Goal: Register for event/course

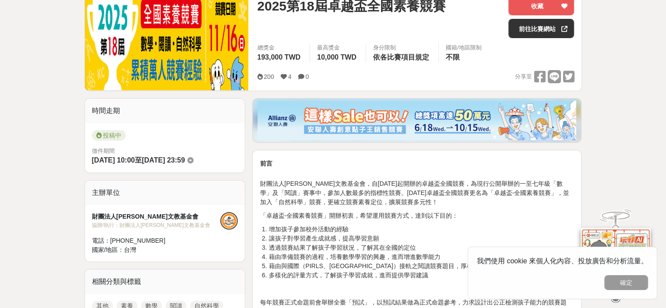
scroll to position [219, 0]
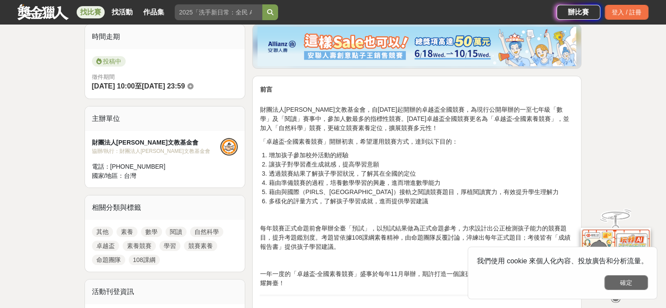
click at [637, 282] on button "確定" at bounding box center [626, 282] width 44 height 15
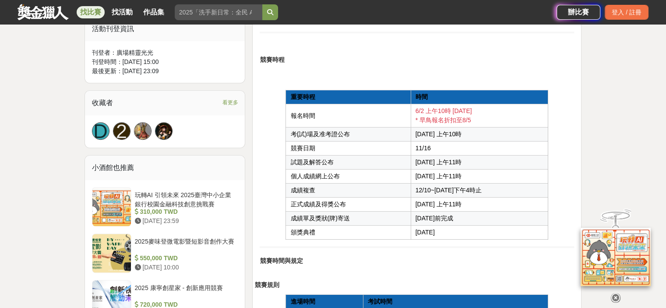
scroll to position [657, 0]
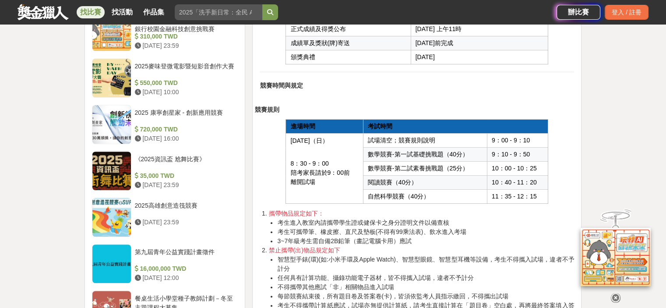
click at [546, 93] on p at bounding box center [417, 96] width 314 height 9
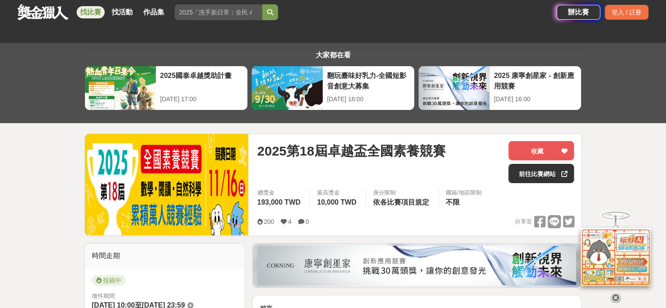
scroll to position [175, 0]
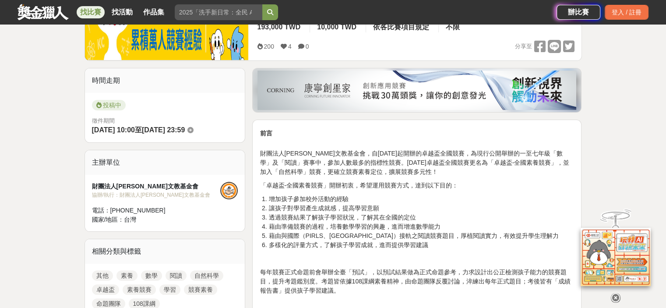
click at [512, 182] on p "「卓越盃-全國素養競賽」開辦初衷，希望運用競賽方式，達到以下目的：" at bounding box center [417, 185] width 314 height 9
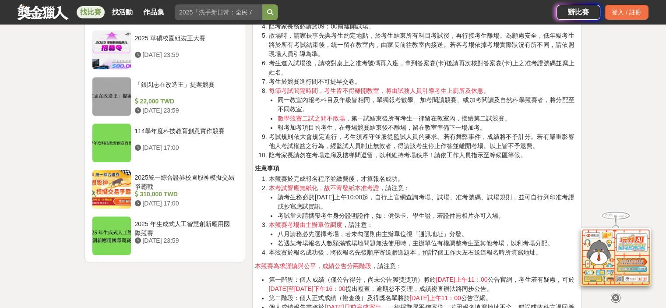
scroll to position [1051, 0]
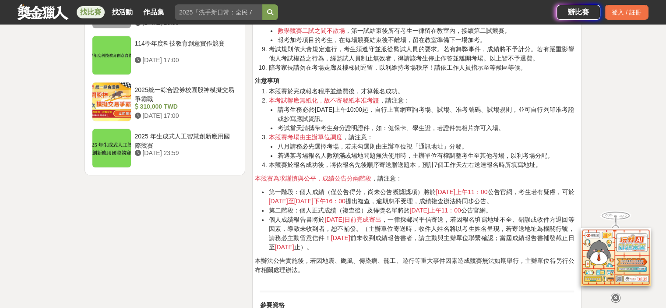
click at [505, 152] on span "若遇某考場報名人數額滿或場地問題無法使用時，主辦單位有權調整考生至其他考場，以利考場分配。" at bounding box center [415, 155] width 276 height 7
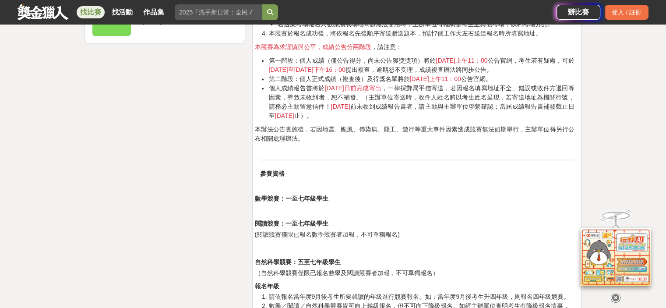
scroll to position [1313, 0]
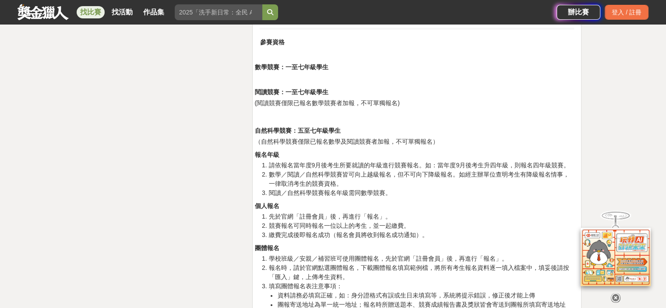
click at [507, 183] on li "數學／閱讀／自然科學競賽皆可向上越級報名，但不可向下降級報名。如經主辦單位查明考生有降級報名情事，一律取消考生的競賽資格。" at bounding box center [421, 179] width 306 height 18
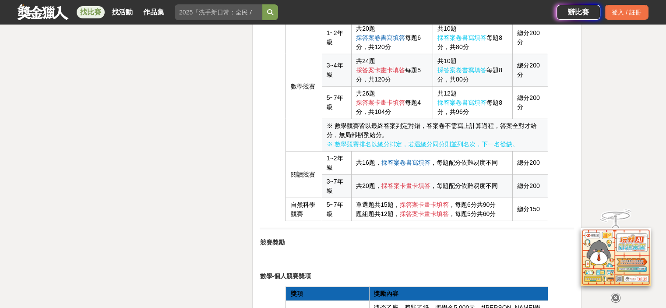
scroll to position [2102, 0]
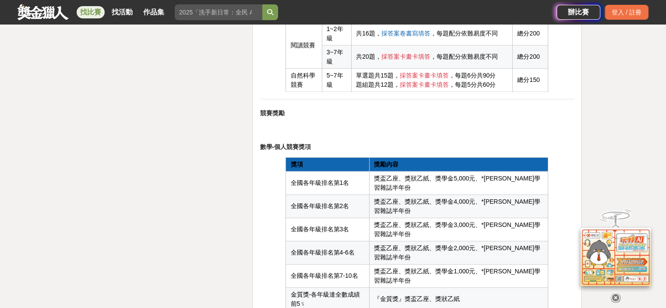
click at [405, 113] on h2 "競賽獎勵" at bounding box center [417, 112] width 314 height 11
click at [517, 133] on p "數學-個人競賽獎項" at bounding box center [417, 142] width 314 height 18
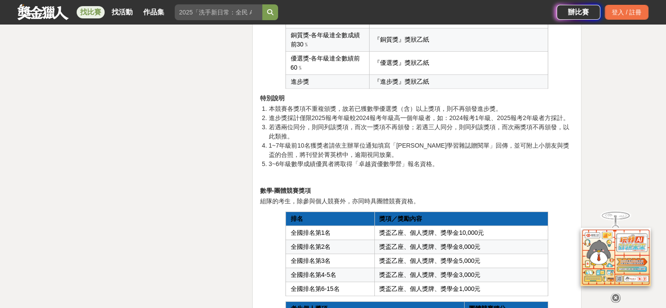
scroll to position [2408, 0]
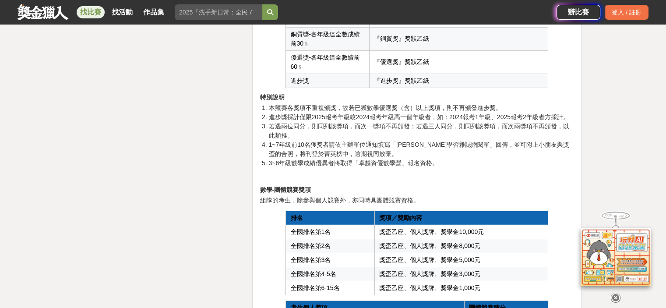
click at [448, 141] on span "1~7年級前10名獲獎者請依主辦單位通知填寫「[PERSON_NAME]學習雜誌贈閱單」回傳，並可附上小朋友與獎盃的合照，將刊登於菁英榜中，逾期視同放棄。" at bounding box center [418, 149] width 300 height 16
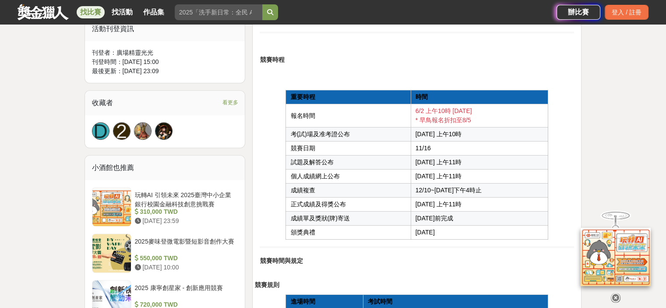
scroll to position [263, 0]
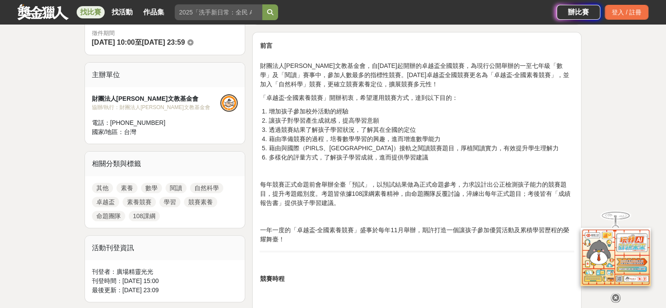
click at [527, 114] on li "增加孩子參加校外活動的經驗" at bounding box center [421, 111] width 306 height 9
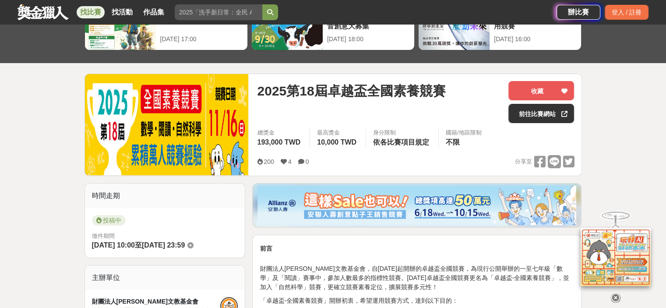
scroll to position [44, 0]
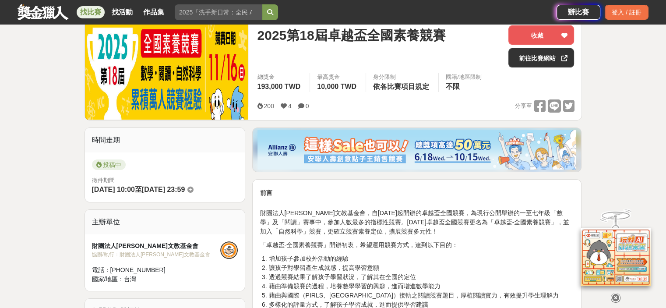
scroll to position [219, 0]
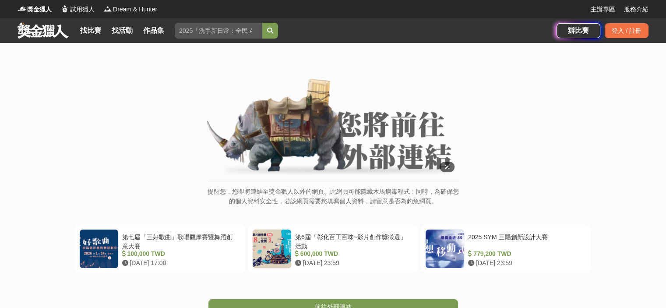
click at [330, 171] on img at bounding box center [333, 127] width 252 height 99
click at [398, 139] on img at bounding box center [333, 127] width 252 height 99
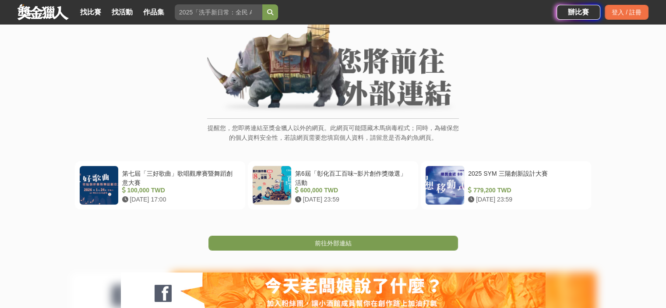
scroll to position [175, 0]
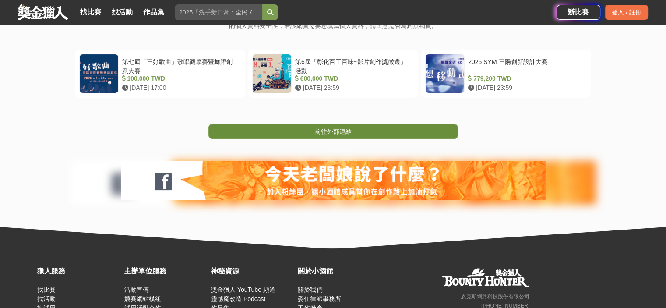
click at [433, 128] on link "前往外部連結" at bounding box center [333, 131] width 250 height 15
